Goal: Information Seeking & Learning: Understand process/instructions

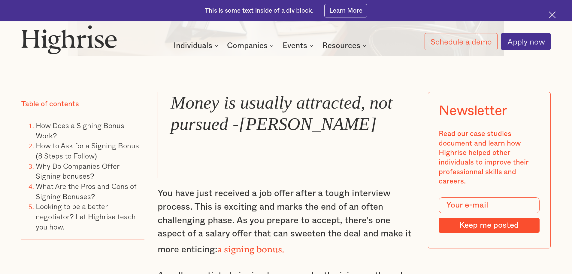
scroll to position [511, 0]
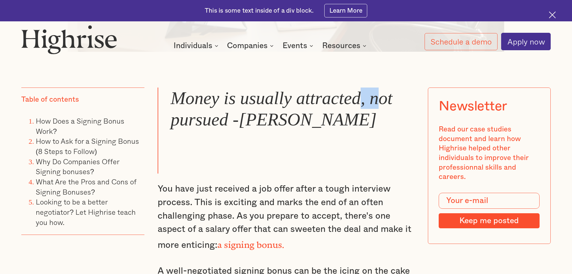
drag, startPoint x: 363, startPoint y: 102, endPoint x: 382, endPoint y: 115, distance: 22.9
click at [382, 114] on blockquote "Money is usually attracted, not pursued -[PERSON_NAME]" at bounding box center [286, 130] width 257 height 86
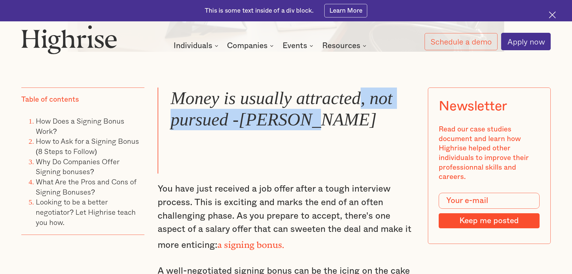
click at [382, 115] on blockquote "Money is usually attracted, not pursued -[PERSON_NAME]" at bounding box center [286, 130] width 257 height 86
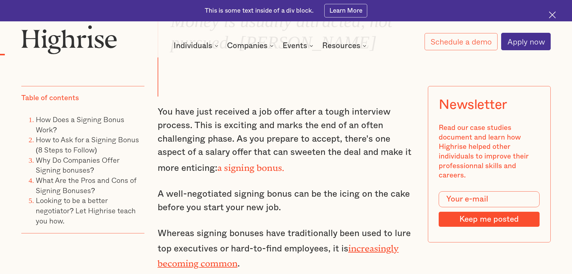
scroll to position [601, 0]
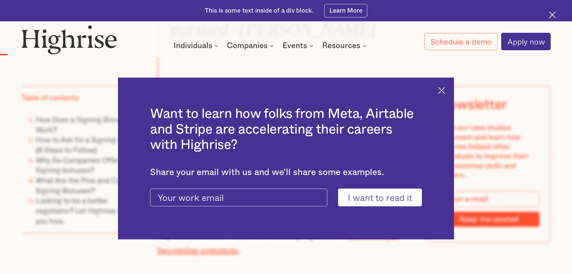
click at [451, 88] on div "Want to learn how folks from Meta, Airtable and Stripe are accelerating their c…" at bounding box center [286, 159] width 336 height 162
click at [445, 91] on img at bounding box center [441, 90] width 7 height 7
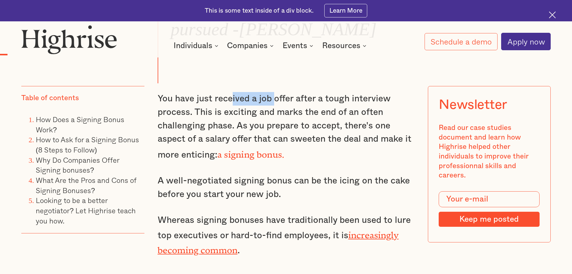
drag, startPoint x: 236, startPoint y: 100, endPoint x: 311, endPoint y: 99, distance: 75.1
click at [296, 101] on p "You have just received a job offer after a tough interview process. This is exc…" at bounding box center [286, 126] width 257 height 69
drag, startPoint x: 344, startPoint y: 99, endPoint x: 368, endPoint y: 99, distance: 23.7
click at [366, 99] on p "You have just received a job offer after a tough interview process. This is exc…" at bounding box center [286, 126] width 257 height 69
click at [381, 100] on p "You have just received a job offer after a tough interview process. This is exc…" at bounding box center [286, 126] width 257 height 69
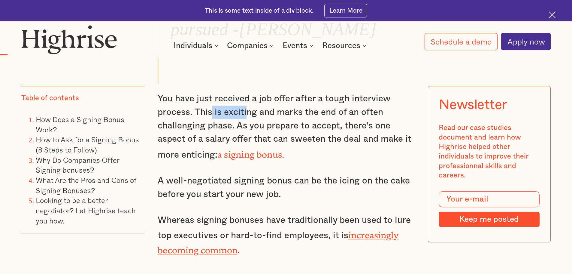
drag, startPoint x: 209, startPoint y: 112, endPoint x: 309, endPoint y: 106, distance: 100.0
click at [281, 110] on p "You have just received a job offer after a tough interview process. This is exc…" at bounding box center [286, 126] width 257 height 69
drag, startPoint x: 291, startPoint y: 121, endPoint x: 344, endPoint y: 120, distance: 53.2
click at [344, 120] on p "You have just received a job offer after a tough interview process. This is exc…" at bounding box center [286, 126] width 257 height 69
click at [377, 119] on p "You have just received a job offer after a tough interview process. This is exc…" at bounding box center [286, 126] width 257 height 69
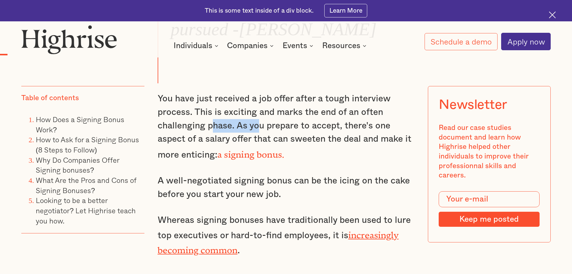
click at [301, 128] on p "You have just received a job offer after a tough interview process. This is exc…" at bounding box center [286, 126] width 257 height 69
drag, startPoint x: 364, startPoint y: 130, endPoint x: 368, endPoint y: 130, distance: 3.6
click at [367, 130] on p "You have just received a job offer after a tough interview process. This is exc…" at bounding box center [286, 126] width 257 height 69
drag, startPoint x: 378, startPoint y: 132, endPoint x: 374, endPoint y: 133, distance: 4.9
click at [382, 132] on p "You have just received a job offer after a tough interview process. This is exc…" at bounding box center [286, 126] width 257 height 69
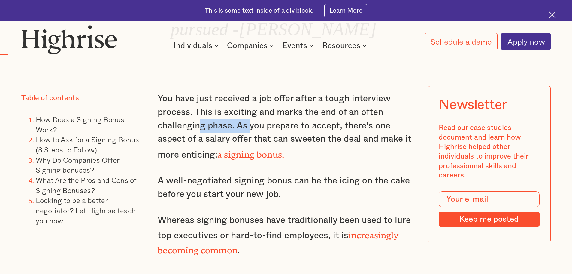
drag, startPoint x: 200, startPoint y: 133, endPoint x: 267, endPoint y: 139, distance: 67.5
click at [259, 136] on p "You have just received a job offer after a tough interview process. This is exc…" at bounding box center [286, 126] width 257 height 69
drag, startPoint x: 329, startPoint y: 145, endPoint x: 356, endPoint y: 145, distance: 26.4
click at [346, 145] on p "You have just received a job offer after a tough interview process. This is exc…" at bounding box center [286, 126] width 257 height 69
drag, startPoint x: 373, startPoint y: 145, endPoint x: 402, endPoint y: 143, distance: 29.2
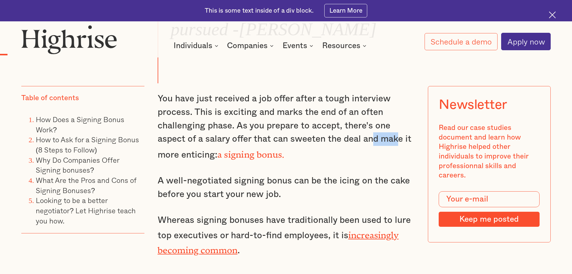
click at [402, 143] on p "You have just received a job offer after a tough interview process. This is exc…" at bounding box center [286, 126] width 257 height 69
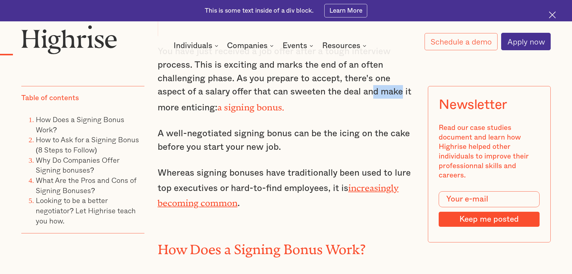
scroll to position [661, 0]
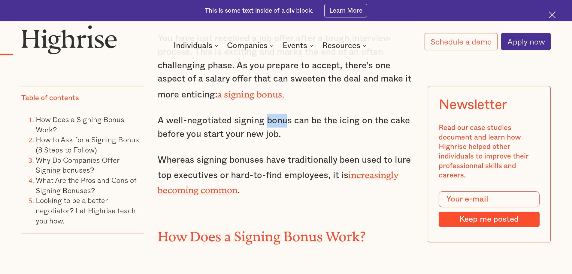
drag, startPoint x: 267, startPoint y: 127, endPoint x: 302, endPoint y: 126, distance: 34.9
click at [293, 127] on p "A well-negotiated signing bonus can be the icing on the cake before you start y…" at bounding box center [286, 127] width 257 height 27
drag, startPoint x: 356, startPoint y: 127, endPoint x: 365, endPoint y: 126, distance: 8.7
click at [365, 126] on p "A well-negotiated signing bonus can be the icing on the cake before you start y…" at bounding box center [286, 127] width 257 height 27
drag, startPoint x: 394, startPoint y: 123, endPoint x: 399, endPoint y: 123, distance: 5.7
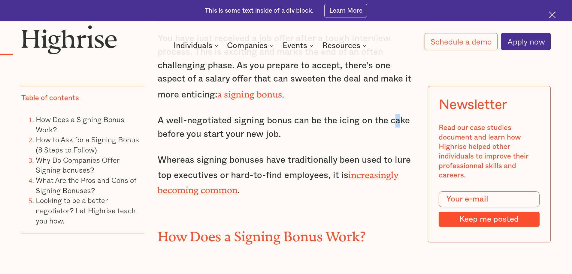
click at [399, 123] on p "A well-negotiated signing bonus can be the icing on the cake before you start y…" at bounding box center [286, 127] width 257 height 27
drag, startPoint x: 241, startPoint y: 137, endPoint x: 280, endPoint y: 139, distance: 39.8
click at [279, 139] on p "A well-negotiated signing bonus can be the icing on the cake before you start y…" at bounding box center [286, 127] width 257 height 27
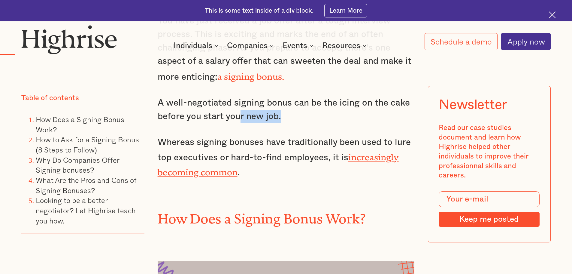
scroll to position [691, 0]
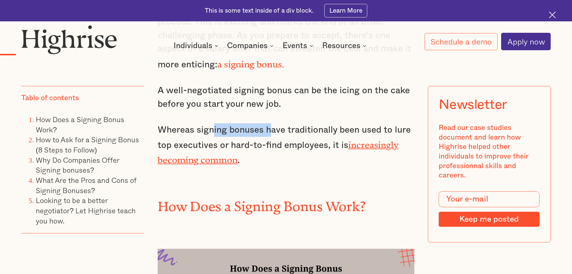
drag, startPoint x: 223, startPoint y: 133, endPoint x: 289, endPoint y: 133, distance: 65.5
click at [282, 133] on p "Whereas signing bonuses have traditionally been used to lure top executives or …" at bounding box center [286, 145] width 257 height 44
drag, startPoint x: 306, startPoint y: 133, endPoint x: 334, endPoint y: 134, distance: 28.0
click at [333, 134] on p "Whereas signing bonuses have traditionally been used to lure top executives or …" at bounding box center [286, 145] width 257 height 44
drag, startPoint x: 368, startPoint y: 131, endPoint x: 397, endPoint y: 132, distance: 29.2
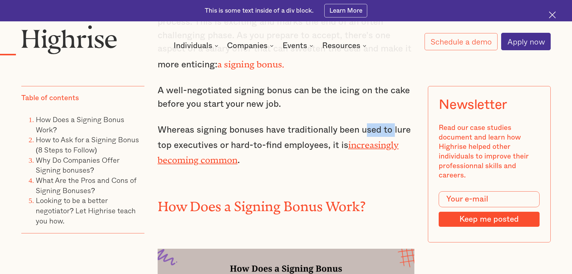
click at [396, 132] on p "Whereas signing bonuses have traditionally been used to lure top executives or …" at bounding box center [286, 145] width 257 height 44
drag, startPoint x: 183, startPoint y: 146, endPoint x: 221, endPoint y: 145, distance: 37.6
click at [214, 146] on p "Whereas signing bonuses have traditionally been used to lure top executives or …" at bounding box center [286, 145] width 257 height 44
drag, startPoint x: 271, startPoint y: 145, endPoint x: 284, endPoint y: 145, distance: 12.9
click at [275, 145] on p "Whereas signing bonuses have traditionally been used to lure top executives or …" at bounding box center [286, 145] width 257 height 44
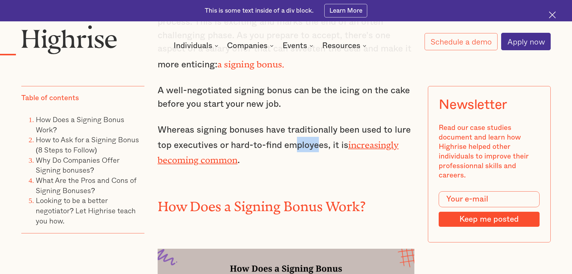
drag, startPoint x: 314, startPoint y: 147, endPoint x: 325, endPoint y: 147, distance: 11.1
click at [325, 147] on p "Whereas signing bonuses have traditionally been used to lure top executives or …" at bounding box center [286, 145] width 257 height 44
click at [335, 146] on p "Whereas signing bonuses have traditionally been used to lure top executives or …" at bounding box center [286, 145] width 257 height 44
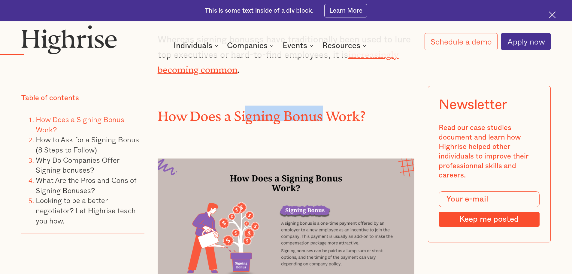
drag, startPoint x: 250, startPoint y: 114, endPoint x: 362, endPoint y: 119, distance: 111.9
click at [353, 118] on h2 "How Does a Signing Bonus Work?" at bounding box center [286, 112] width 257 height 15
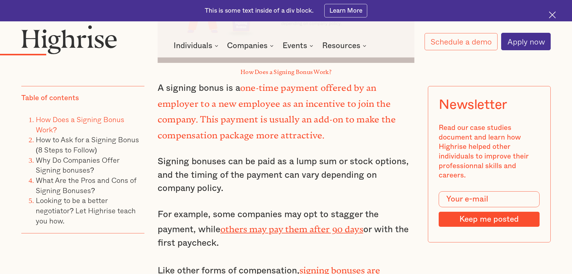
scroll to position [1022, 0]
click at [382, 80] on p "A signing bonus is a one-time payment offered by an employer to a new employee …" at bounding box center [286, 110] width 257 height 63
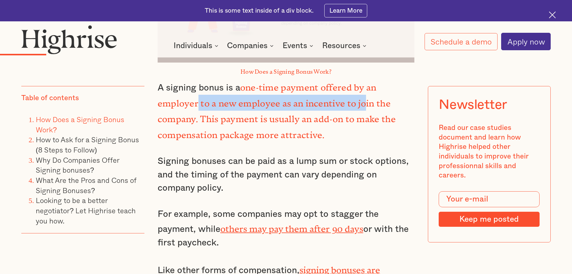
drag, startPoint x: 197, startPoint y: 97, endPoint x: 365, endPoint y: 99, distance: 168.0
click at [365, 99] on strong "one-time payment offered by an employer to a new employee as an incentive to jo…" at bounding box center [277, 108] width 238 height 53
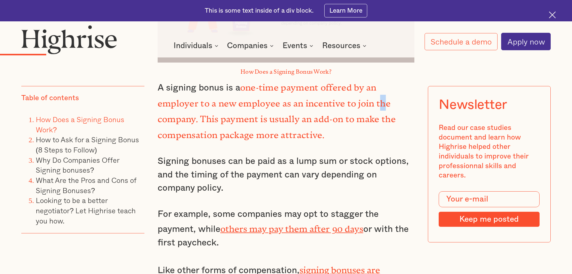
click at [387, 100] on strong "one-time payment offered by an employer to a new employee as an incentive to jo…" at bounding box center [277, 108] width 238 height 53
drag, startPoint x: 199, startPoint y: 113, endPoint x: 304, endPoint y: 108, distance: 104.7
click at [286, 108] on p "A signing bonus is a one-time payment offered by an employer to a new employee …" at bounding box center [286, 110] width 257 height 63
drag, startPoint x: 325, startPoint y: 108, endPoint x: 376, endPoint y: 111, distance: 51.2
click at [374, 111] on p "A signing bonus is a one-time payment offered by an employer to a new employee …" at bounding box center [286, 110] width 257 height 63
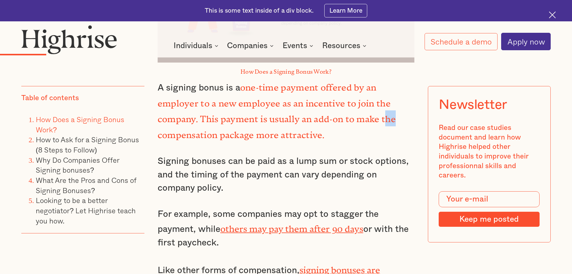
click at [394, 112] on p "A signing bonus is a one-time payment offered by an employer to a new employee …" at bounding box center [286, 110] width 257 height 63
drag, startPoint x: 207, startPoint y: 126, endPoint x: 310, endPoint y: 129, distance: 103.1
click at [298, 129] on strong "one-time payment offered by an employer to a new employee as an incentive to jo…" at bounding box center [277, 108] width 238 height 53
drag, startPoint x: 313, startPoint y: 129, endPoint x: 362, endPoint y: 126, distance: 49.0
click at [346, 128] on p "A signing bonus is a one-time payment offered by an employer to a new employee …" at bounding box center [286, 110] width 257 height 63
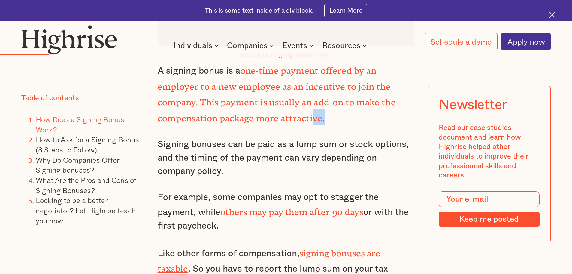
scroll to position [1052, 0]
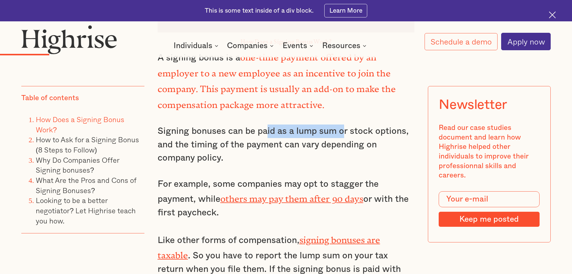
drag, startPoint x: 271, startPoint y: 121, endPoint x: 383, endPoint y: 126, distance: 111.3
click at [380, 126] on p "Signing bonuses can be paid as a lump sum or stock options, and the timing of t…" at bounding box center [286, 144] width 257 height 40
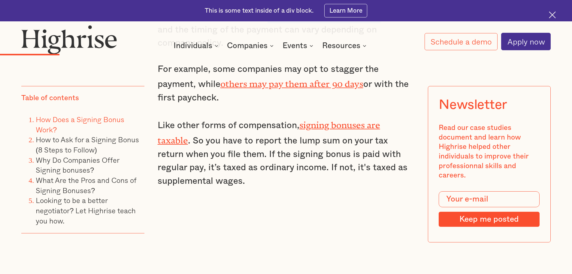
scroll to position [1172, 0]
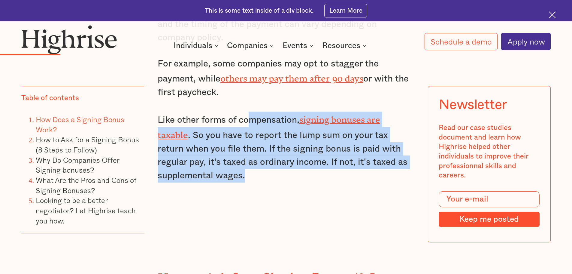
drag, startPoint x: 252, startPoint y: 115, endPoint x: 281, endPoint y: 173, distance: 65.3
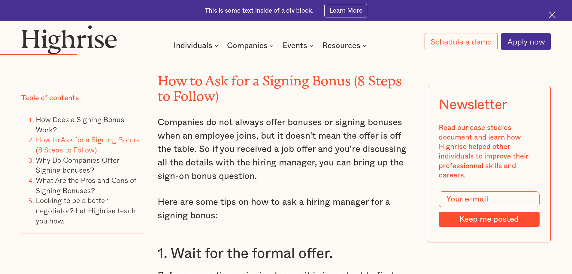
scroll to position [1382, 0]
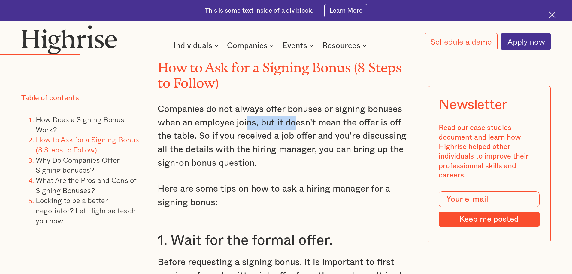
drag, startPoint x: 270, startPoint y: 117, endPoint x: 315, endPoint y: 114, distance: 45.8
click at [309, 114] on p "Companies do not always offer bonuses or signing bonuses when an employee joins…" at bounding box center [286, 135] width 257 height 67
click at [375, 112] on p "Companies do not always offer bonuses or signing bonuses when an employee joins…" at bounding box center [286, 135] width 257 height 67
click at [395, 111] on p "Companies do not always offer bonuses or signing bonuses when an employee joins…" at bounding box center [286, 135] width 257 height 67
drag, startPoint x: 222, startPoint y: 127, endPoint x: 265, endPoint y: 126, distance: 43.0
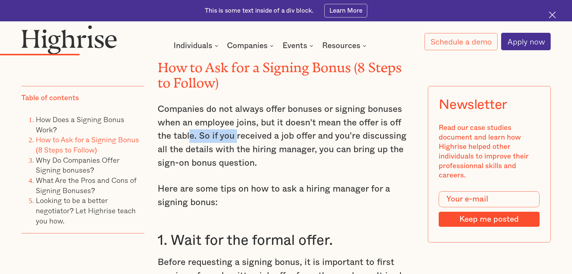
click at [257, 126] on p "Companies do not always offer bonuses or signing bonuses when an employee joins…" at bounding box center [286, 135] width 257 height 67
drag
click at [335, 127] on p "Companies do not always offer bonuses or signing bonuses when an employee joins…" at bounding box center [286, 135] width 257 height 67
click at [400, 127] on p "Companies do not always offer bonuses or signing bonuses when an employee joins…" at bounding box center [286, 135] width 257 height 67
click at [246, 141] on p "Companies do not always offer bonuses or signing bonuses when an employee joins…" at bounding box center [286, 135] width 257 height 67
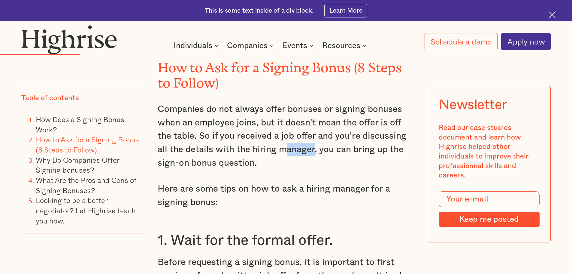
click at [329, 142] on p "Companies do not always offer bonuses or signing bonuses when an employee joins…" at bounding box center [286, 135] width 257 height 67
click at [390, 141] on p "Companies do not always offer bonuses or signing bonuses when an employee joins…" at bounding box center [286, 135] width 257 height 67
click at [253, 151] on p "Companies do not always offer bonuses or signing bonuses when an employee joins…" at bounding box center [286, 135] width 257 height 67
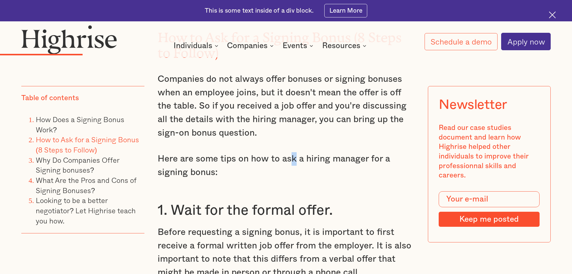
click at [296, 155] on p "Here are some tips on how to ask a hiring manager for a signing bonus:" at bounding box center [286, 165] width 257 height 27
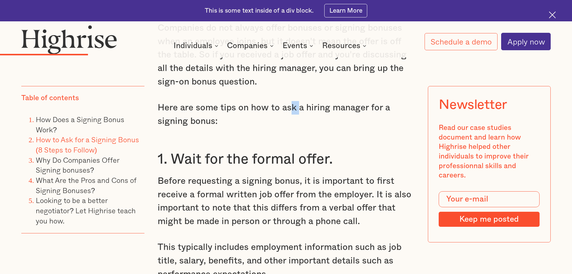
scroll to position [1473, 0]
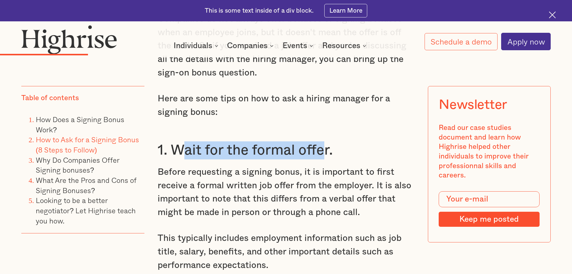
click at [373, 141] on h3 "1. Wait for the formal offer." at bounding box center [286, 150] width 257 height 18
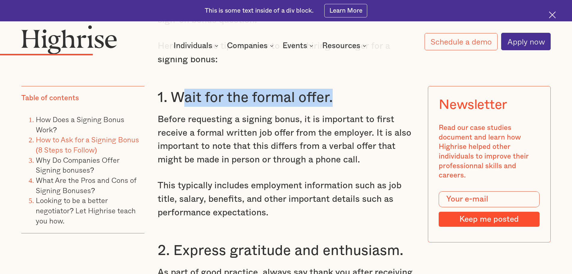
scroll to position [1533, 0]
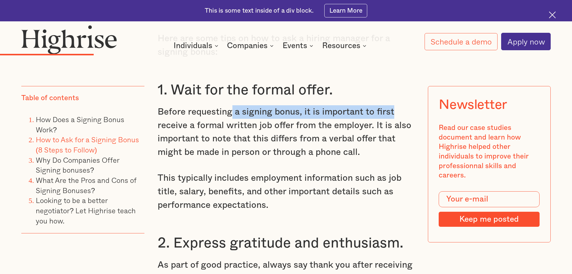
click at [392, 106] on p "Before requesting a signing bonus, it is important to first receive a formal wr…" at bounding box center [286, 132] width 257 height 54
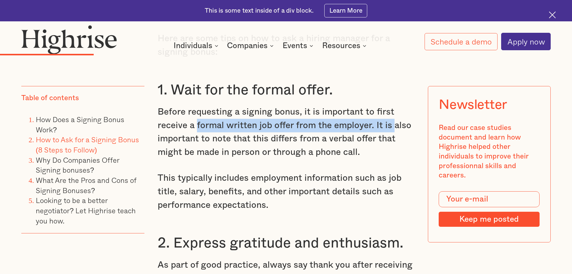
click at [392, 119] on p "Before requesting a signing bonus, it is important to first receive a formal wr…" at bounding box center [286, 132] width 257 height 54
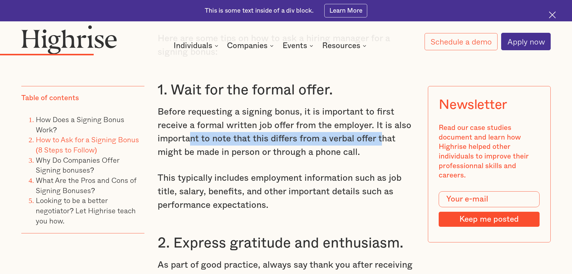
click at [380, 130] on p "Before requesting a signing bonus, it is important to first receive a formal wr…" at bounding box center [286, 132] width 257 height 54
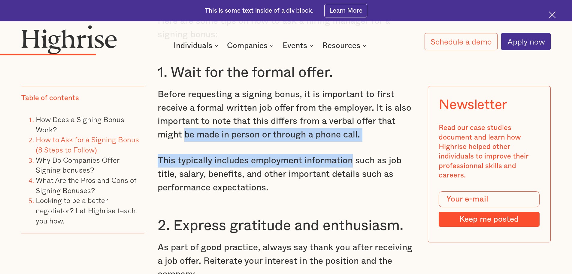
scroll to position [1563, 0]
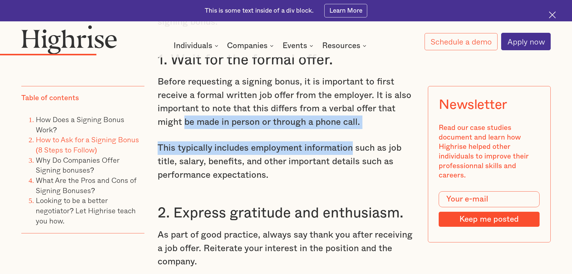
click at [241, 141] on p "This typically includes employment information such as job title, salary, benef…" at bounding box center [286, 161] width 257 height 40
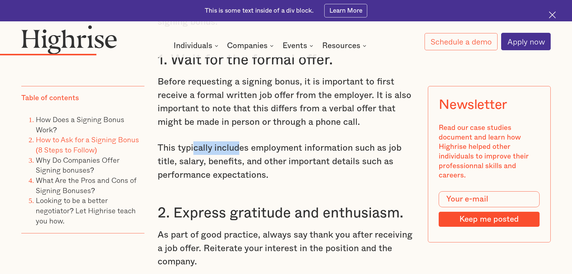
click at [267, 142] on p "This typically includes employment information such as job title, salary, benef…" at bounding box center [286, 161] width 257 height 40
click at [347, 143] on p "This typically includes employment information such as job title, salary, benef…" at bounding box center [286, 161] width 257 height 40
click at [385, 141] on p "This typically includes employment information such as job title, salary, benef…" at bounding box center [286, 161] width 257 height 40
click at [235, 159] on p "This typically includes employment information such as job title, salary, benef…" at bounding box center [286, 161] width 257 height 40
click at [337, 157] on p "This typically includes employment information such as job title, salary, benef…" at bounding box center [286, 161] width 257 height 40
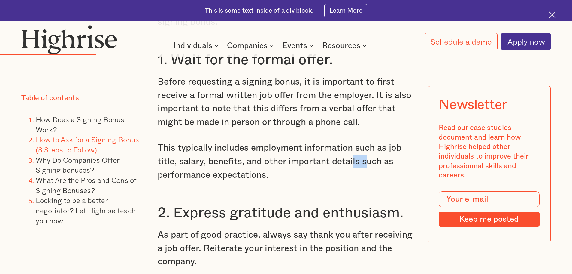
click at [365, 156] on p "This typically includes employment information such as job title, salary, benef…" at bounding box center [286, 161] width 257 height 40
click at [230, 170] on p "This typically includes employment information such as job title, salary, benef…" at bounding box center [286, 161] width 257 height 40
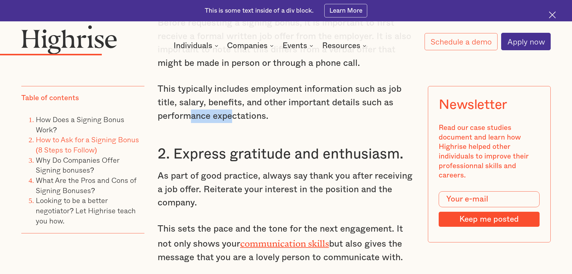
scroll to position [1623, 0]
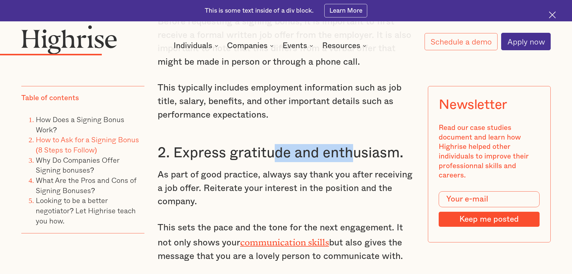
click at [382, 147] on h3 "2. Express gratitude and enthusiasm." at bounding box center [286, 153] width 257 height 18
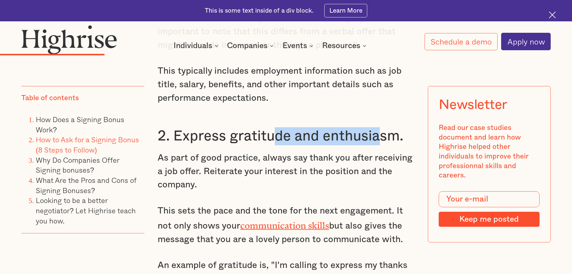
scroll to position [1653, 0]
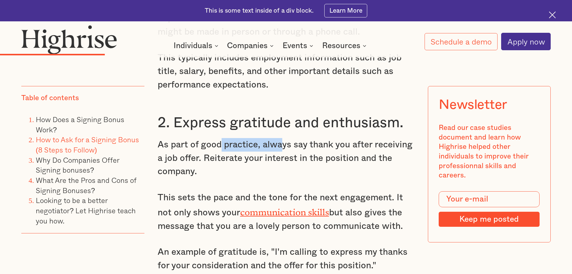
click at [301, 140] on p "As part of good practice, always say thank you after receiving a job offer. Rei…" at bounding box center [286, 158] width 257 height 40
click at [377, 139] on p "As part of good practice, always say thank you after receiving a job offer. Rei…" at bounding box center [286, 158] width 257 height 40
click at [395, 139] on p "As part of good practice, always say thank you after receiving a job offer. Rei…" at bounding box center [286, 158] width 257 height 40
click at [262, 152] on p "As part of good practice, always say thank you after receiving a job offer. Rei…" at bounding box center [286, 158] width 257 height 40
click at [372, 153] on p "As part of good practice, always say thank you after receiving a job offer. Rei…" at bounding box center [286, 158] width 257 height 40
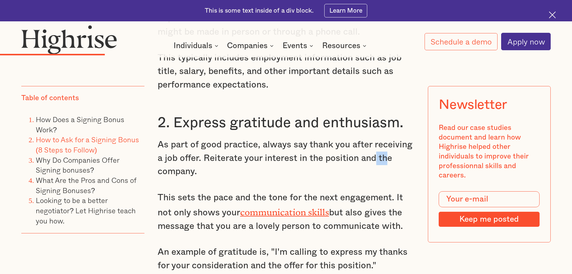
click at [388, 153] on p "As part of good practice, always say thank you after receiving a job offer. Rei…" at bounding box center [286, 158] width 257 height 40
click at [211, 164] on p "As part of good practice, always say thank you after receiving a job offer. Rei…" at bounding box center [286, 158] width 257 height 40
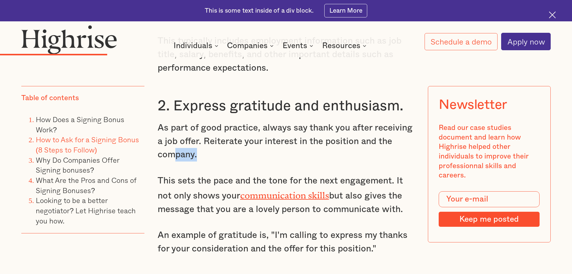
scroll to position [1683, 0]
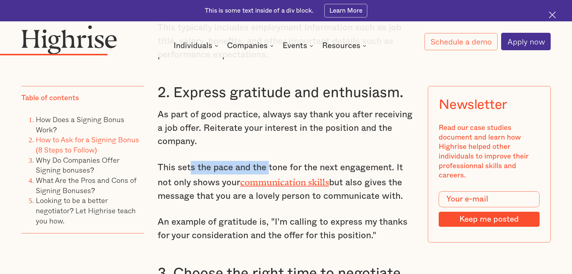
click at [274, 161] on p "This sets the pace and the tone for the next engagement. It not only shows your…" at bounding box center [286, 182] width 257 height 42
click at [363, 161] on p "This sets the pace and the tone for the next engagement. It not only shows your…" at bounding box center [286, 182] width 257 height 42
click at [389, 161] on p "This sets the pace and the tone for the next engagement. It not only shows your…" at bounding box center [286, 182] width 257 height 42
click at [207, 172] on p "This sets the pace and the tone for the next engagement. It not only shows your…" at bounding box center [286, 182] width 257 height 42
click at [379, 173] on p "This sets the pace and the tone for the next engagement. It not only shows your…" at bounding box center [286, 182] width 257 height 42
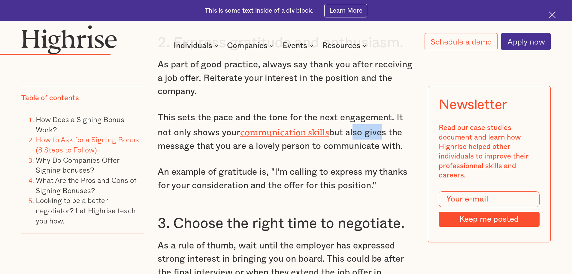
scroll to position [1743, 0]
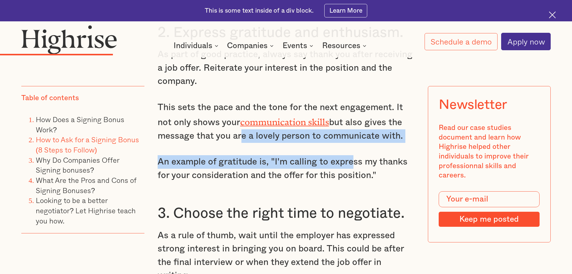
click at [383, 131] on p "This sets the pace and the tone for the next engagement. It not only shows your…" at bounding box center [286, 122] width 257 height 42
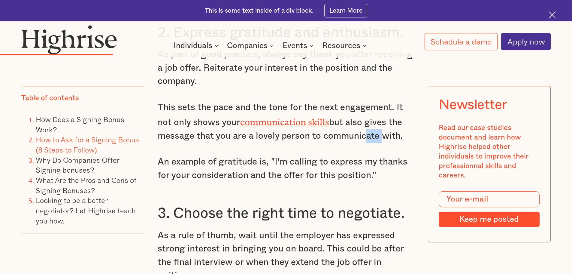
click at [386, 120] on p "This sets the pace and the tone for the next engagement. It not only shows your…" at bounding box center [286, 122] width 257 height 42
click at [404, 155] on p "An example of gratitude is, "I'm calling to express my thanks for your consider…" at bounding box center [286, 168] width 257 height 27
click at [232, 168] on p "An example of gratitude is, "I'm calling to express my thanks for your consider…" at bounding box center [286, 168] width 257 height 27
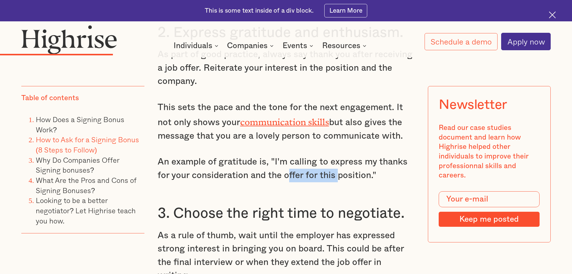
click at [338, 162] on p "An example of gratitude is, "I'm calling to express my thanks for your consider…" at bounding box center [286, 168] width 257 height 27
click at [377, 163] on p "An example of gratitude is, "I'm calling to express my thanks for your consider…" at bounding box center [286, 168] width 257 height 27
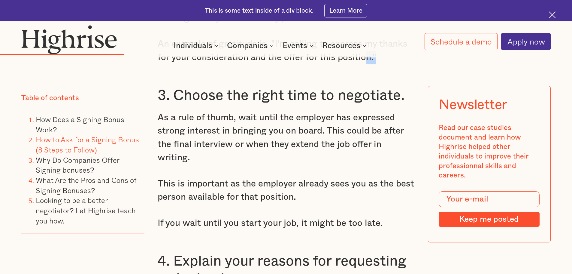
scroll to position [1863, 0]
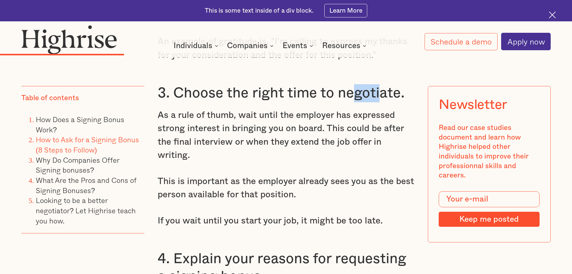
click at [379, 91] on h3 "3. Choose the right time to negotiate." at bounding box center [286, 93] width 257 height 18
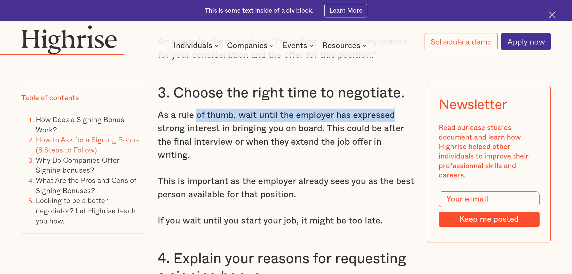
click at [392, 111] on p "As a rule of thumb, wait until the employer has expressed strong interest in br…" at bounding box center [286, 135] width 257 height 54
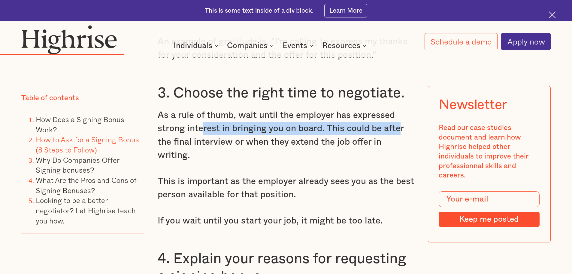
click at [400, 126] on p "As a rule of thumb, wait until the employer has expressed strong interest in br…" at bounding box center [286, 135] width 257 height 54
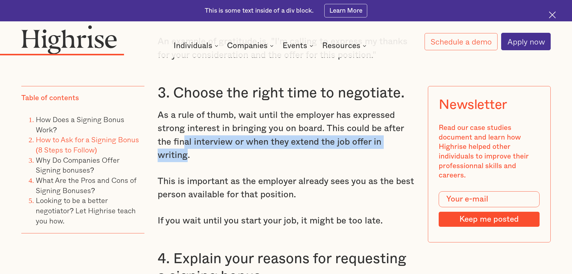
click at [410, 136] on p "As a rule of thumb, wait until the employer has expressed strong interest in br…" at bounding box center [286, 135] width 257 height 54
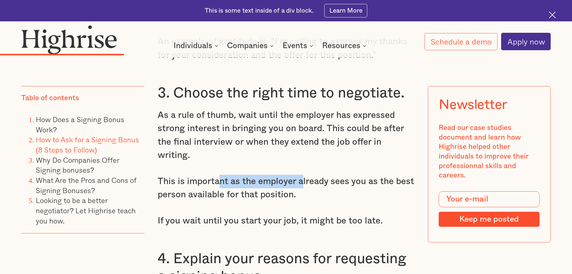
click at [309, 175] on p "This is important as the employer already sees you as the best person available…" at bounding box center [286, 188] width 257 height 27
click at [252, 175] on p "This is important as the employer already sees you as the best person available…" at bounding box center [286, 188] width 257 height 27
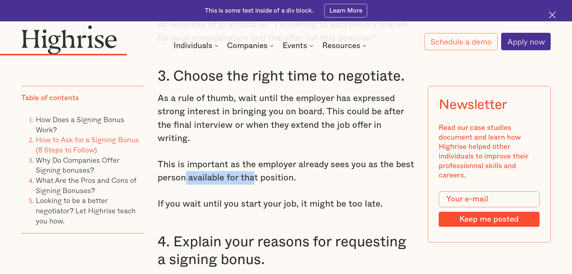
scroll to position [1893, 0]
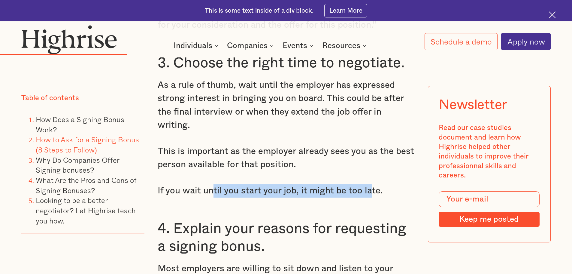
click at [379, 184] on p "If you wait until you start your job, it might be too late." at bounding box center [286, 191] width 257 height 14
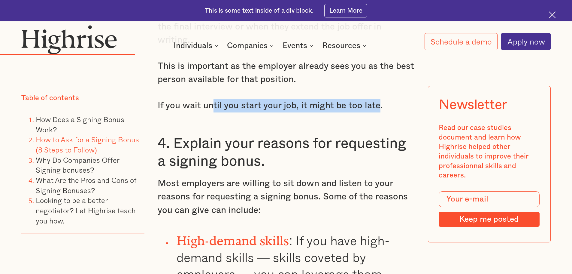
scroll to position [1983, 0]
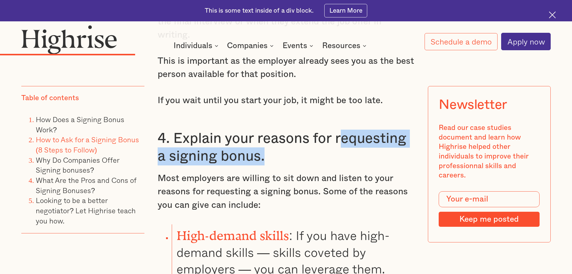
click at [355, 137] on h3 "4. Explain your reasons for requesting a signing bonus." at bounding box center [286, 148] width 257 height 36
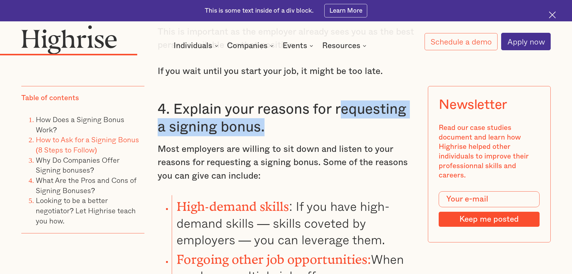
scroll to position [2013, 0]
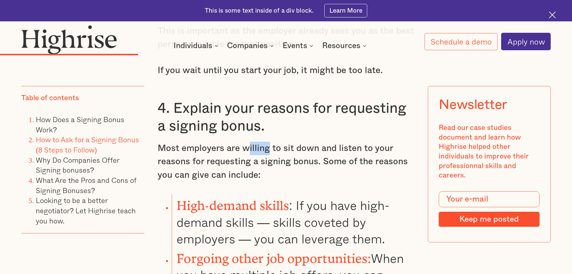
click at [281, 142] on p "Most employers are willing to sit down and listen to your reasons for requestin…" at bounding box center [286, 162] width 257 height 40
click at [348, 142] on p "Most employers are willing to sit down and listen to your reasons for requestin…" at bounding box center [286, 162] width 257 height 40
click at [383, 142] on p "Most employers are willing to sit down and listen to your reasons for requestin…" at bounding box center [286, 162] width 257 height 40
click at [277, 143] on p "Most employers are willing to sit down and listen to your reasons for requestin…" at bounding box center [286, 162] width 257 height 40
click at [361, 147] on p "Most employers are willing to sit down and listen to your reasons for requestin…" at bounding box center [286, 162] width 257 height 40
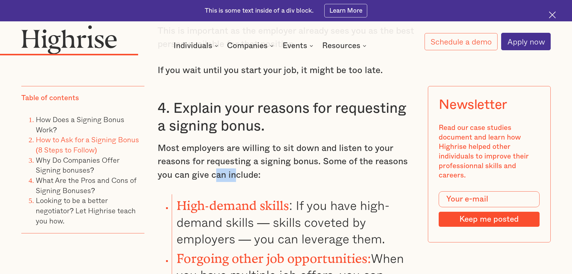
click at [245, 160] on p "Most employers are willing to sit down and listen to your reasons for requestin…" at bounding box center [286, 162] width 257 height 40
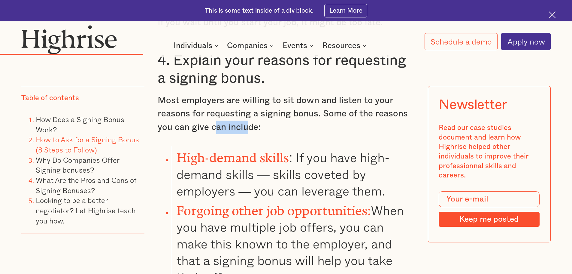
scroll to position [2074, 0]
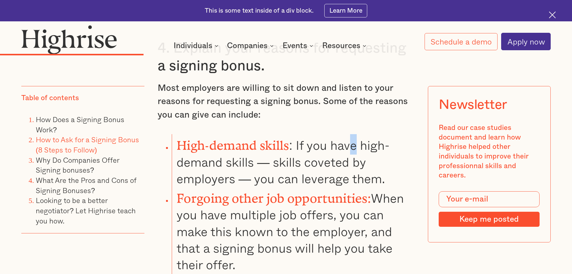
click at [371, 134] on li "High-demand skills : If you have high-demand skills — skills coveted by employe…" at bounding box center [293, 160] width 243 height 53
click at [325, 142] on li "High-demand skills : If you have high-demand skills — skills coveted by employe…" at bounding box center [293, 160] width 243 height 53
click at [374, 142] on li "High-demand skills : If you have high-demand skills — skills coveted by employe…" at bounding box center [293, 160] width 243 height 53
click at [305, 157] on li "High-demand skills : If you have high-demand skills — skills coveted by employe…" at bounding box center [293, 160] width 243 height 53
click at [376, 157] on li "High-demand skills : If you have high-demand skills — skills coveted by employe…" at bounding box center [293, 160] width 243 height 53
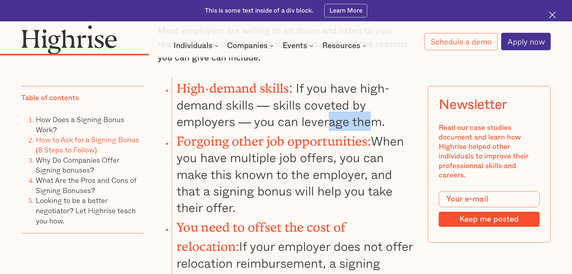
scroll to position [2134, 0]
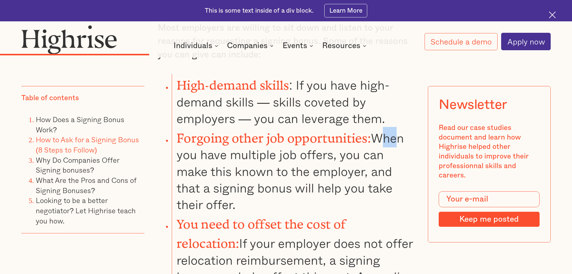
click at [406, 127] on li "Forgoing other job opportunities: When you have multiple job offers, you can ma…" at bounding box center [293, 170] width 243 height 86
click at [301, 133] on li "Forgoing other job opportunities: When you have multiple job offers, you can ma…" at bounding box center [293, 170] width 243 height 86
click at [368, 133] on li "Forgoing other job opportunities: When you have multiple job offers, you can ma…" at bounding box center [293, 170] width 243 height 86
click at [268, 148] on li "Forgoing other job opportunities: When you have multiple job offers, you can ma…" at bounding box center [293, 170] width 243 height 86
click at [335, 147] on li "Forgoing other job opportunities: When you have multiple job offers, you can ma…" at bounding box center [293, 170] width 243 height 86
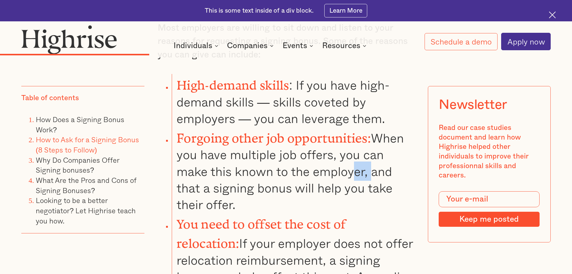
click at [375, 148] on li "Forgoing other job opportunities: When you have multiple job offers, you can ma…" at bounding box center [293, 170] width 243 height 86
click at [279, 158] on li "Forgoing other job opportunities: When you have multiple job offers, you can ma…" at bounding box center [293, 170] width 243 height 86
click at [365, 161] on li "Forgoing other job opportunities: When you have multiple job offers, you can ma…" at bounding box center [293, 170] width 243 height 86
click at [390, 163] on li "Forgoing other job opportunities: When you have multiple job offers, you can ma…" at bounding box center [293, 170] width 243 height 86
click at [245, 175] on li "Forgoing other job opportunities: When you have multiple job offers, you can ma…" at bounding box center [293, 170] width 243 height 86
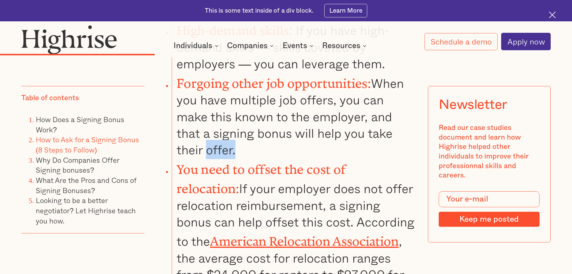
scroll to position [2194, 0]
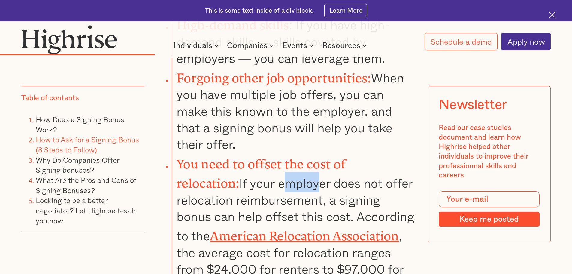
click at [287, 157] on li "You need to offset the cost of relocation: If your employer does not offer relo…" at bounding box center [293, 223] width 243 height 141
click at [368, 158] on li "You need to offset the cost of relocation: If your employer does not offer relo…" at bounding box center [293, 223] width 243 height 141
click at [404, 159] on li "You need to offset the cost of relocation: If your employer does not offer relo…" at bounding box center [293, 223] width 243 height 141
click at [308, 166] on li "You need to offset the cost of relocation: If your employer does not offer relo…" at bounding box center [293, 223] width 243 height 141
click at [393, 164] on li "You need to offset the cost of relocation: If your employer does not offer relo…" at bounding box center [293, 223] width 243 height 141
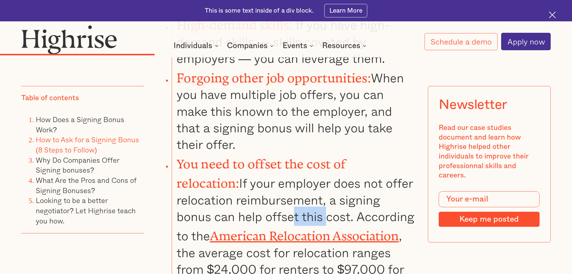
click at [263, 182] on li "You need to offset the cost of relocation: If your employer does not offer relo…" at bounding box center [293, 223] width 243 height 141
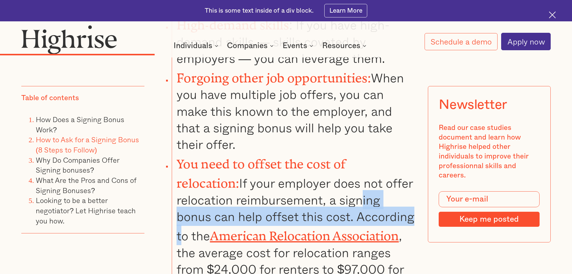
click at [360, 180] on li "You need to offset the cost of relocation: If your employer does not offer relo…" at bounding box center [293, 223] width 243 height 141
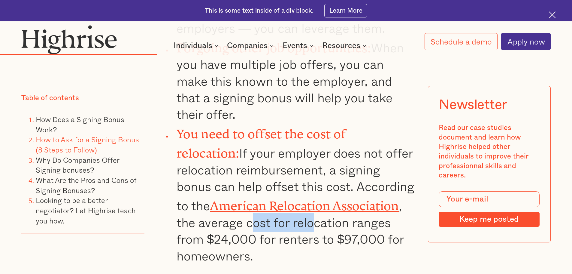
click at [313, 195] on li "You need to offset the cost of relocation: If your employer does not offer relo…" at bounding box center [293, 193] width 243 height 141
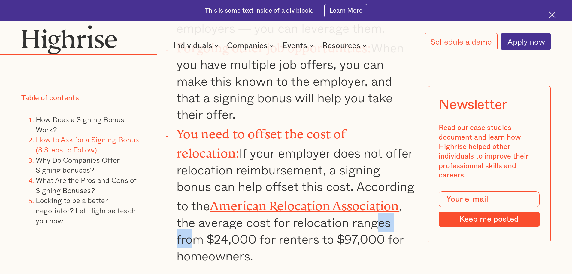
click at [406, 193] on li "You need to offset the cost of relocation: If your employer does not offer relo…" at bounding box center [293, 193] width 243 height 141
click at [274, 210] on li "You need to offset the cost of relocation: If your employer does not offer relo…" at bounding box center [293, 193] width 243 height 141
click at [386, 204] on li "You need to offset the cost of relocation: If your employer does not offer relo…" at bounding box center [293, 193] width 243 height 141
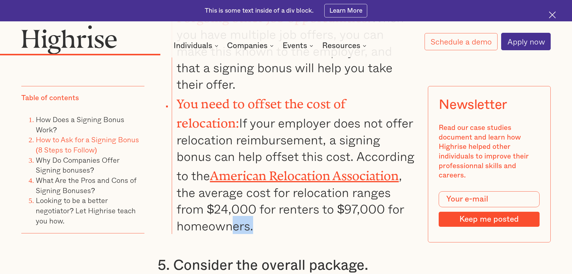
click at [289, 189] on li "You need to offset the cost of relocation: If your employer does not offer relo…" at bounding box center [293, 163] width 243 height 141
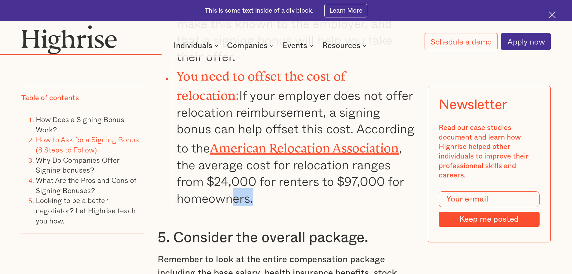
scroll to position [2344, 0]
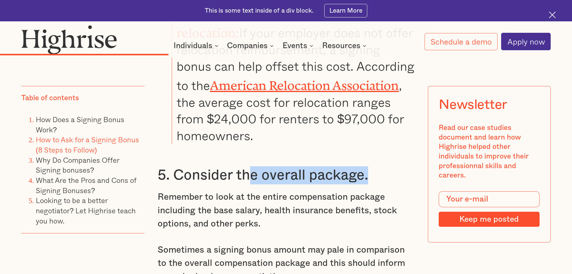
click at [386, 166] on h3 "5. Consider the overall package." at bounding box center [286, 175] width 257 height 18
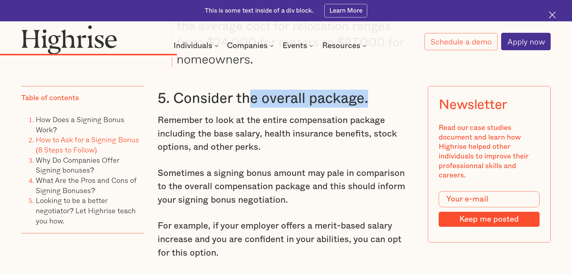
scroll to position [2404, 0]
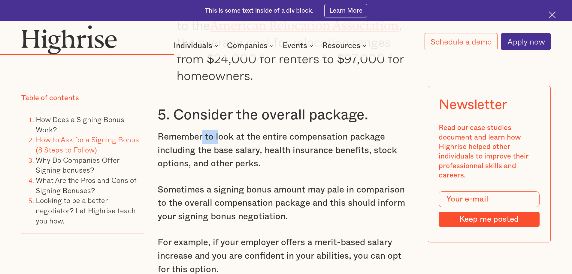
click at [238, 130] on p "Remember to look at the entire compensation package including the base salary, …" at bounding box center [286, 150] width 257 height 40
click at [322, 130] on p "Remember to look at the entire compensation package including the base salary, …" at bounding box center [286, 150] width 257 height 40
click at [376, 130] on p "Remember to look at the entire compensation package including the base salary, …" at bounding box center [286, 150] width 257 height 40
click at [255, 130] on p "Remember to look at the entire compensation package including the base salary, …" at bounding box center [286, 150] width 257 height 40
click at [356, 130] on p "Remember to look at the entire compensation package including the base salary, …" at bounding box center [286, 150] width 257 height 40
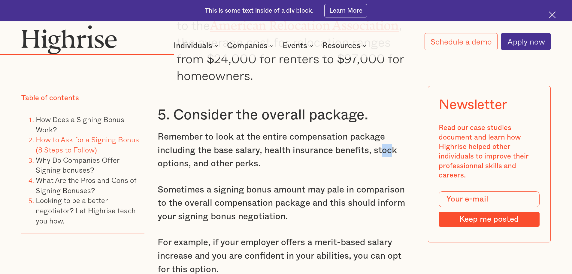
click at [392, 130] on p "Remember to look at the entire compensation package including the base salary, …" at bounding box center [286, 150] width 257 height 40
click at [220, 134] on p "Remember to look at the entire compensation package including the base salary, …" at bounding box center [286, 150] width 257 height 40
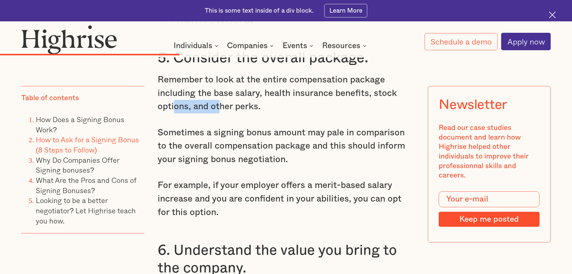
scroll to position [2464, 0]
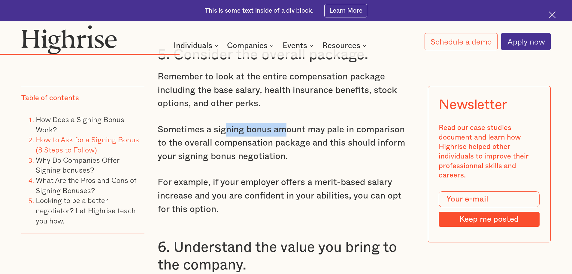
click at [307, 123] on p "Sometimes a signing bonus amount may pale in comparison to the overall compensa…" at bounding box center [286, 143] width 257 height 40
click at [382, 123] on p "Sometimes a signing bonus amount may pale in comparison to the overall compensa…" at bounding box center [286, 143] width 257 height 40
click at [409, 123] on p "Sometimes a signing bonus amount may pale in comparison to the overall compensa…" at bounding box center [286, 143] width 257 height 40
click at [256, 123] on p "Sometimes a signing bonus amount may pale in comparison to the overall compensa…" at bounding box center [286, 143] width 257 height 40
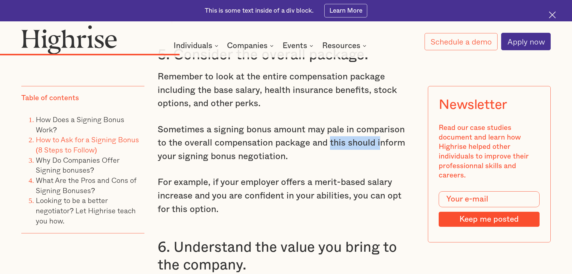
click at [369, 123] on p "Sometimes a signing bonus amount may pale in comparison to the overall compensa…" at bounding box center [286, 143] width 257 height 40
click at [395, 123] on p "Sometimes a signing bonus amount may pale in comparison to the overall compensa…" at bounding box center [286, 143] width 257 height 40
click at [233, 130] on p "Sometimes a signing bonus amount may pale in comparison to the overall compensa…" at bounding box center [286, 143] width 257 height 40
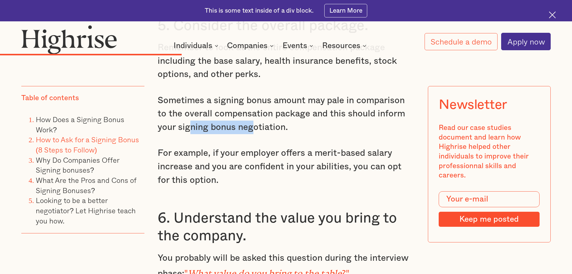
scroll to position [2494, 0]
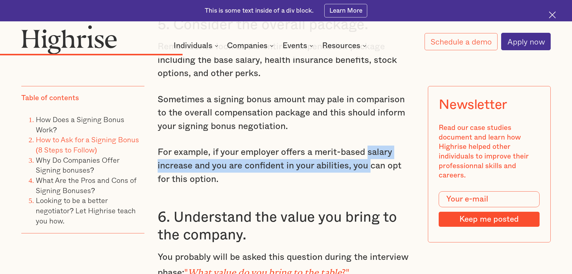
click at [370, 151] on p "For example, if your employer offers a merit-based salary increase and you are …" at bounding box center [286, 165] width 257 height 40
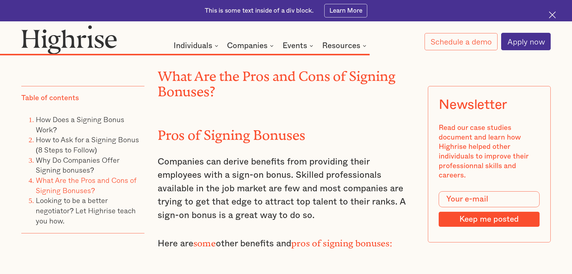
scroll to position [4718, 0]
